Goal: Find specific page/section: Find specific page/section

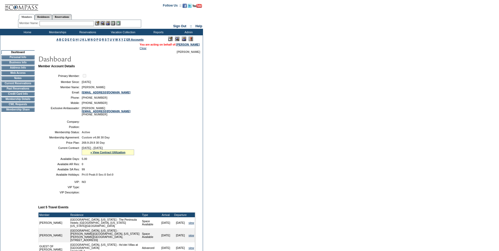
click at [16, 96] on td "Credit Card Info" at bounding box center [17, 94] width 33 height 4
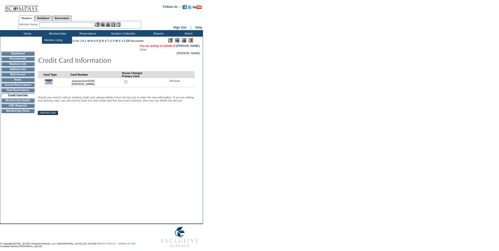
click at [65, 25] on input "text" at bounding box center [67, 24] width 54 height 5
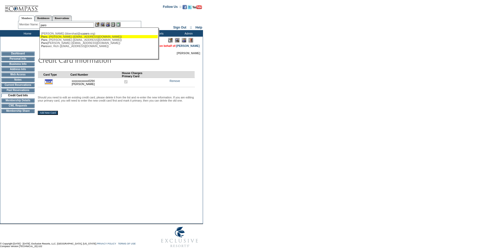
click at [63, 37] on div "[PERSON_NAME] ([EMAIL_ADDRESS][DOMAIN_NAME])" at bounding box center [98, 36] width 115 height 3
type input "[PERSON_NAME] ([EMAIL_ADDRESS][DOMAIN_NAME])"
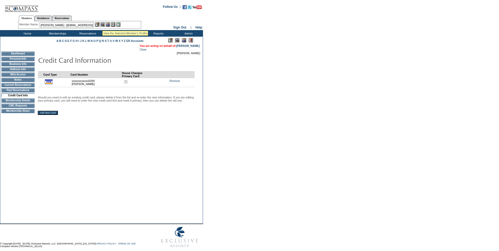
click at [103, 24] on img at bounding box center [102, 24] width 4 height 4
